Goal: Book appointment/travel/reservation

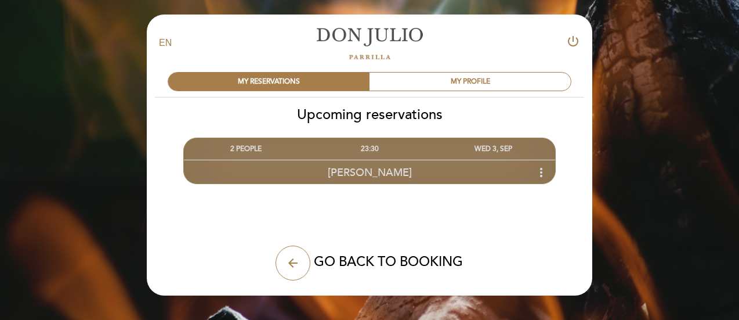
click at [401, 171] on div "[PERSON_NAME] more_vert" at bounding box center [369, 172] width 371 height 25
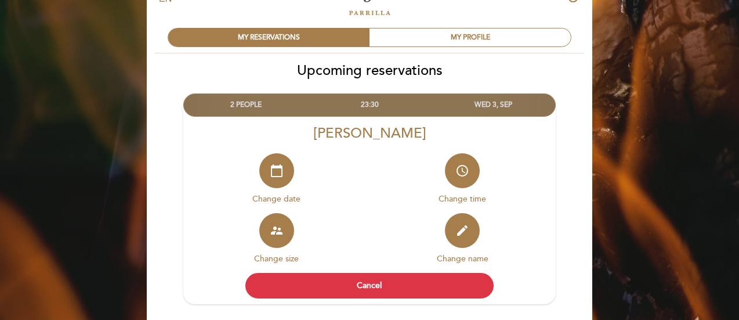
scroll to position [45, 0]
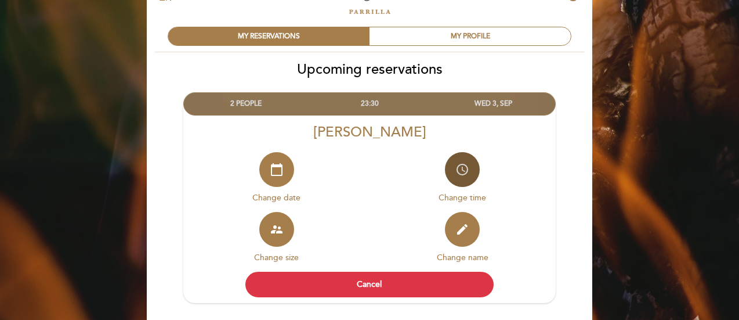
click at [468, 164] on icon "access_time" at bounding box center [463, 170] width 14 height 14
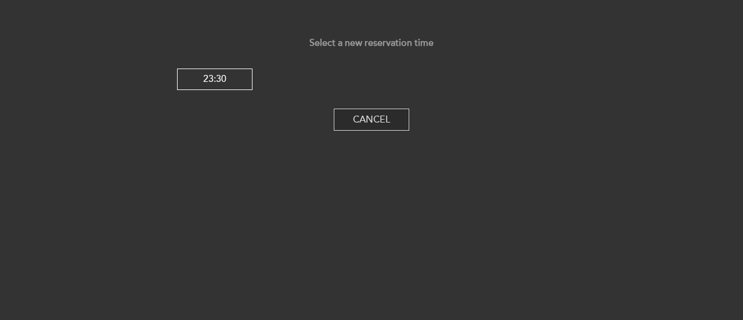
click at [344, 126] on button "Cancel" at bounding box center [371, 120] width 75 height 22
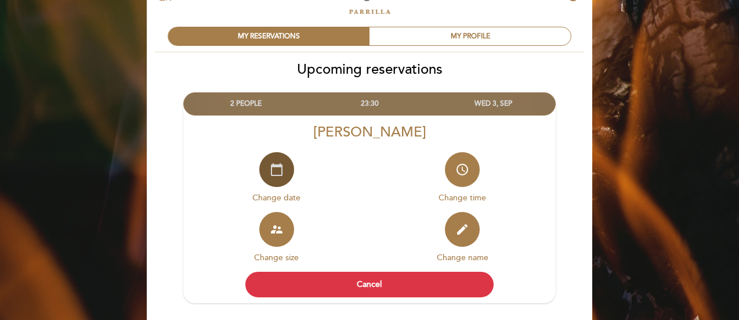
click at [284, 171] on button "calendar_today" at bounding box center [276, 169] width 35 height 35
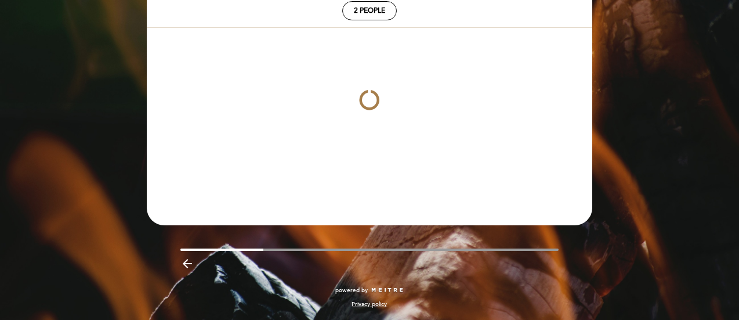
scroll to position [109, 0]
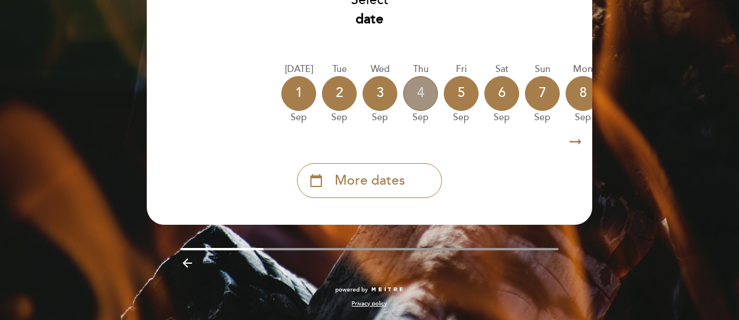
click at [420, 86] on div "4" at bounding box center [420, 93] width 35 height 35
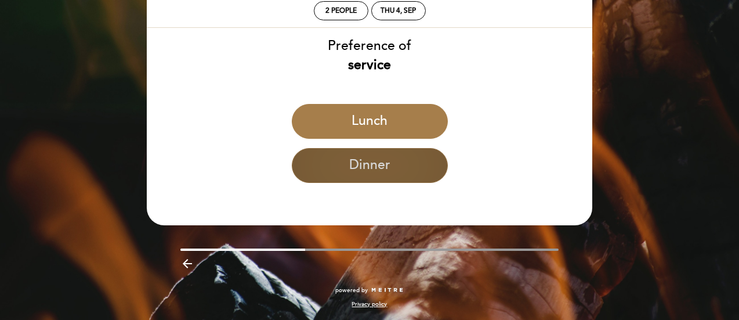
click at [378, 165] on button "Dinner" at bounding box center [370, 165] width 156 height 35
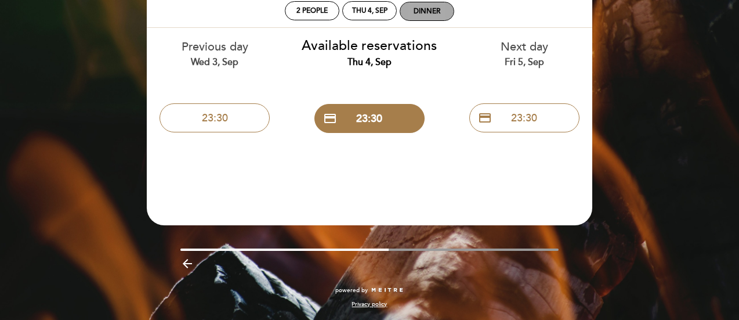
click at [416, 12] on div "Dinner" at bounding box center [427, 11] width 27 height 9
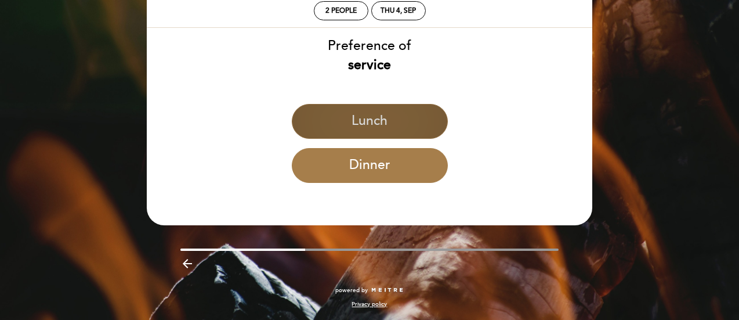
click at [365, 111] on button "Lunch" at bounding box center [370, 121] width 156 height 35
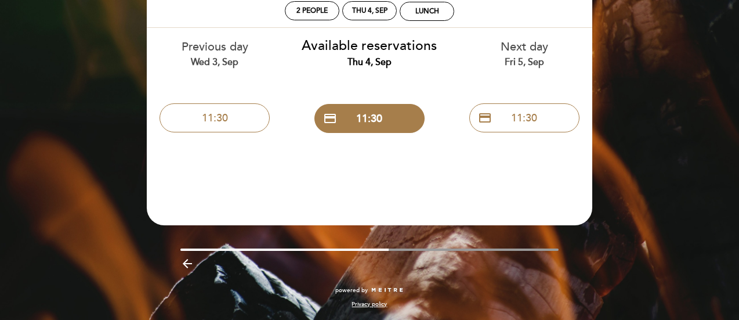
scroll to position [0, 0]
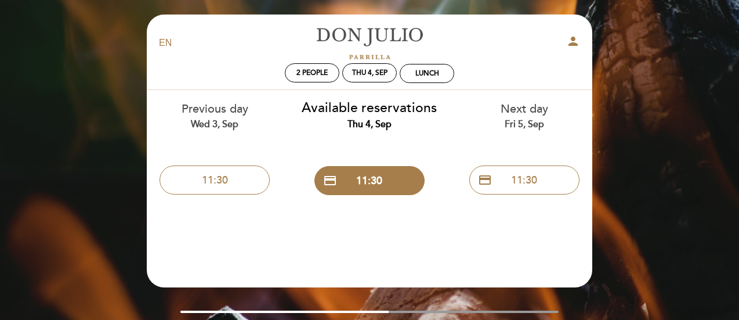
click at [568, 44] on icon "person" at bounding box center [574, 41] width 14 height 14
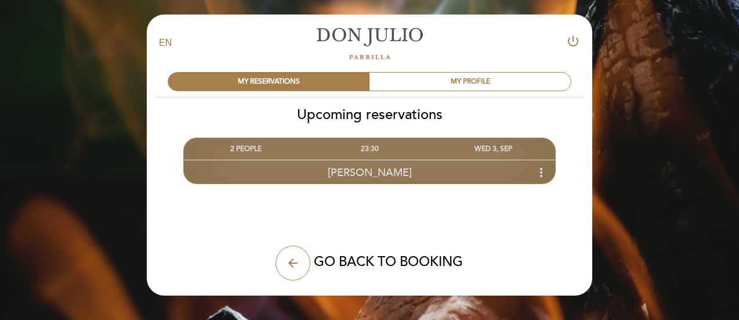
click at [538, 165] on icon "more_vert" at bounding box center [542, 172] width 14 height 14
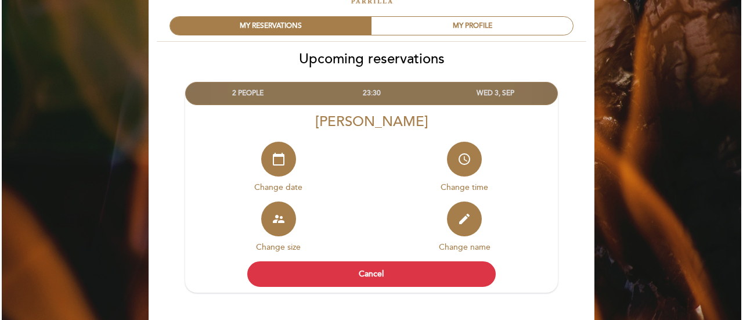
scroll to position [57, 0]
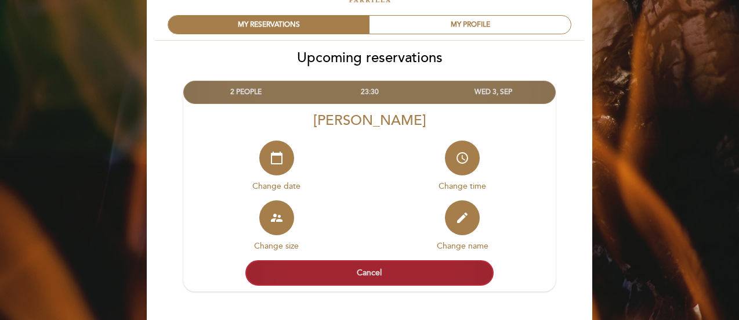
click at [365, 272] on button "Cancel" at bounding box center [370, 273] width 248 height 26
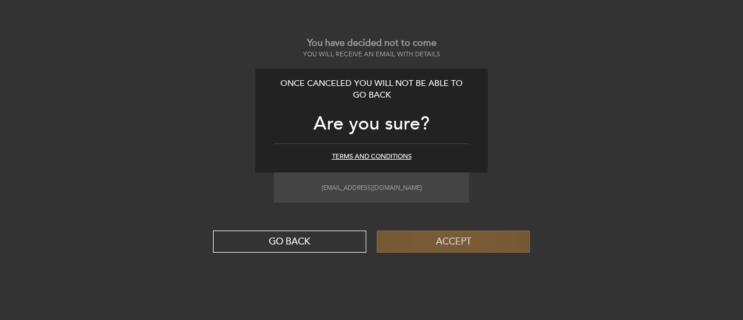
click at [445, 242] on button "Accept" at bounding box center [453, 241] width 153 height 22
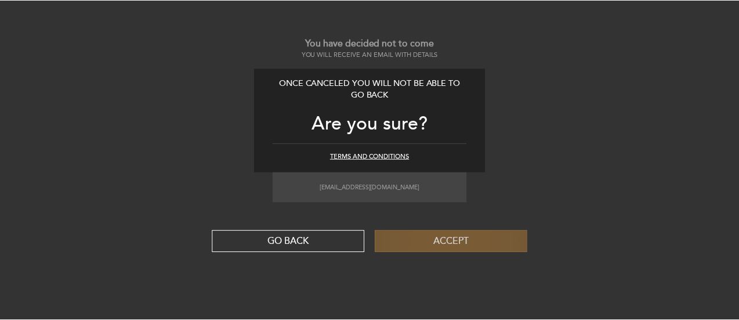
scroll to position [19, 0]
